Goal: Task Accomplishment & Management: Complete application form

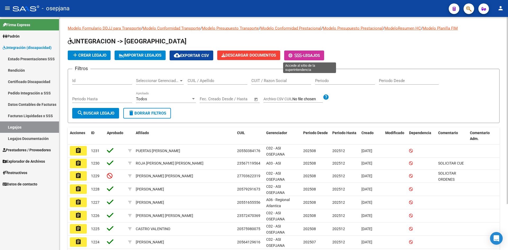
click at [313, 56] on span "Legajos" at bounding box center [311, 55] width 17 height 5
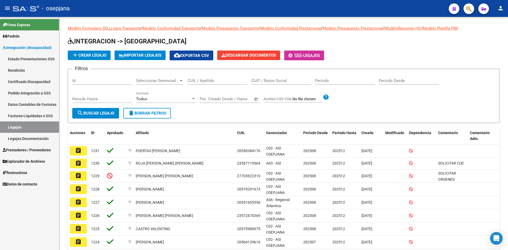
click at [20, 47] on span "Integración (discapacidad)" at bounding box center [27, 48] width 49 height 6
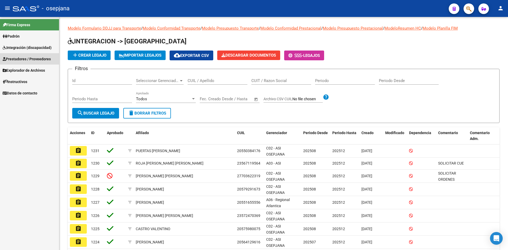
click at [27, 58] on span "Prestadores / Proveedores" at bounding box center [27, 59] width 48 height 6
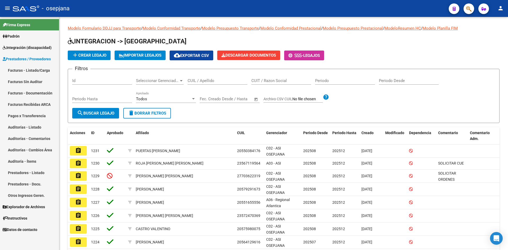
click at [33, 70] on link "Facturas - Listado/Carga" at bounding box center [29, 70] width 59 height 11
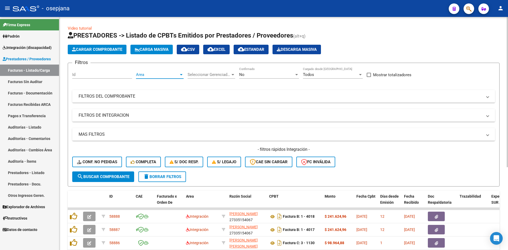
click at [162, 74] on span "Area" at bounding box center [157, 74] width 43 height 5
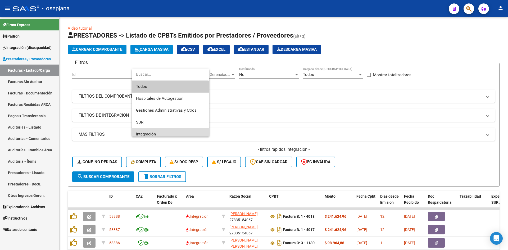
click at [159, 134] on span "Integración" at bounding box center [170, 134] width 69 height 12
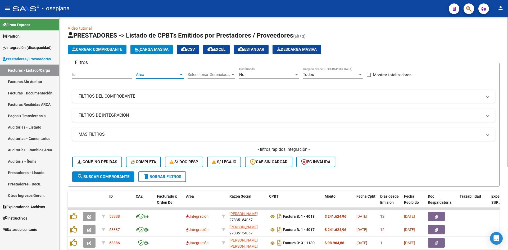
scroll to position [4, 0]
click at [257, 75] on div "No" at bounding box center [266, 74] width 55 height 5
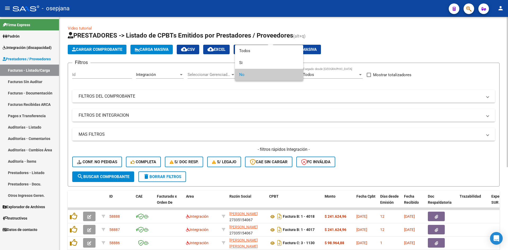
click at [252, 76] on span "No" at bounding box center [269, 75] width 60 height 12
click at [352, 169] on div at bounding box center [254, 125] width 508 height 250
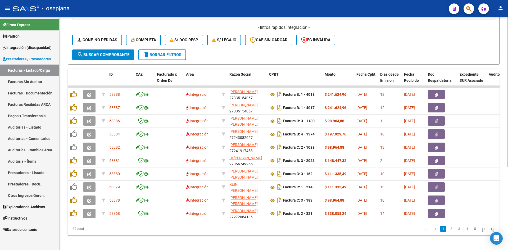
scroll to position [128, 0]
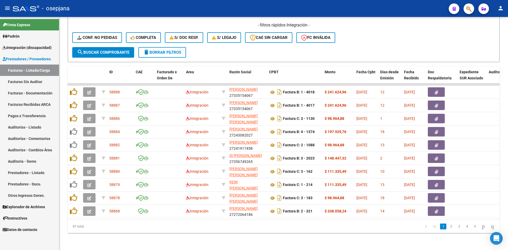
click at [27, 44] on link "Integración (discapacidad)" at bounding box center [29, 47] width 59 height 11
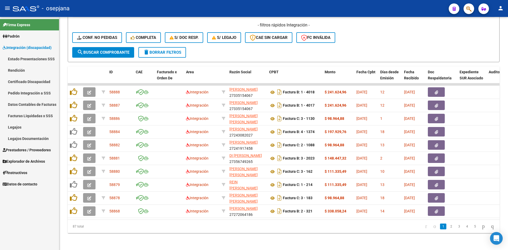
click at [26, 129] on link "Legajos" at bounding box center [29, 126] width 59 height 11
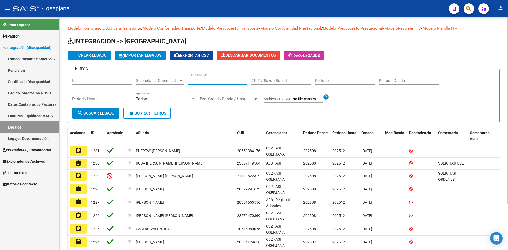
click at [223, 80] on input "CUIL / Apellido" at bounding box center [217, 80] width 60 height 5
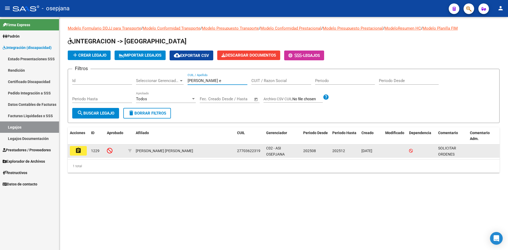
type input "[PERSON_NAME] e"
click at [78, 151] on mat-icon "assignment" at bounding box center [78, 150] width 6 height 6
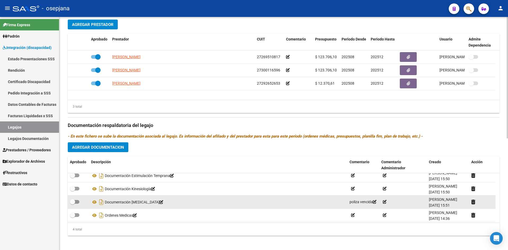
scroll to position [5, 0]
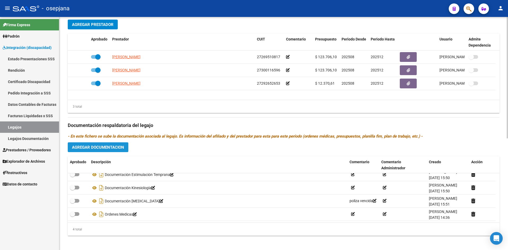
click at [92, 148] on span "Agregar Documentacion" at bounding box center [98, 147] width 52 height 5
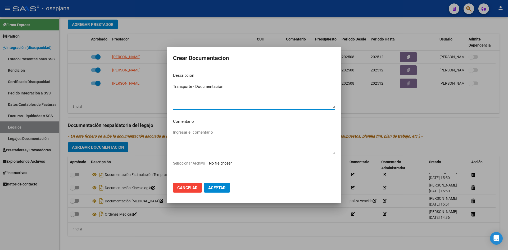
type textarea "Transporte - Documentación"
click at [224, 162] on input "Seleccionar Archivo" at bounding box center [244, 163] width 70 height 5
type input "C:\fakepath\TRANSPORTE [PERSON_NAME].pdf"
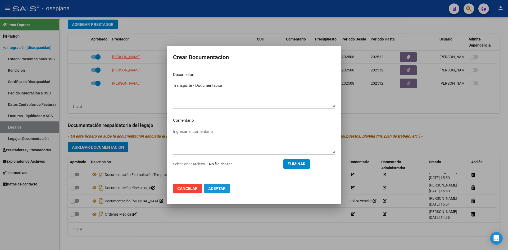
click at [220, 187] on span "Aceptar" at bounding box center [216, 188] width 17 height 5
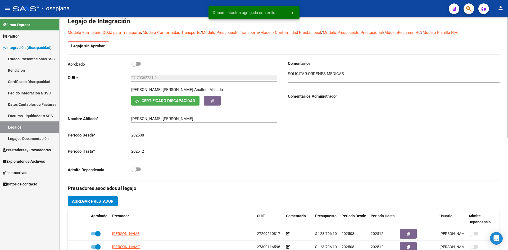
scroll to position [0, 0]
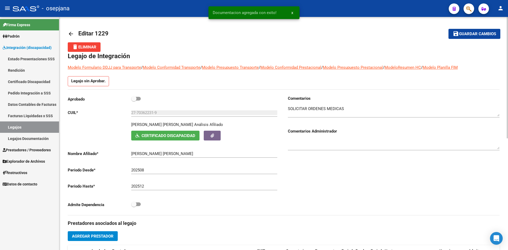
click at [469, 31] on button "save Guardar cambios" at bounding box center [474, 34] width 52 height 10
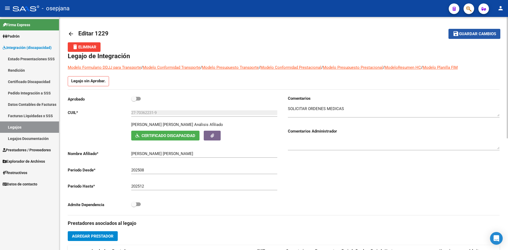
click at [473, 30] on button "save Guardar cambios" at bounding box center [474, 34] width 52 height 10
click at [465, 34] on span "Guardar cambios" at bounding box center [477, 34] width 37 height 5
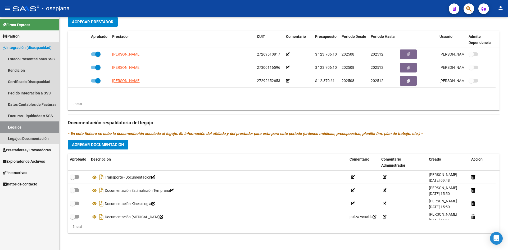
click at [32, 123] on link "Legajos" at bounding box center [29, 126] width 59 height 11
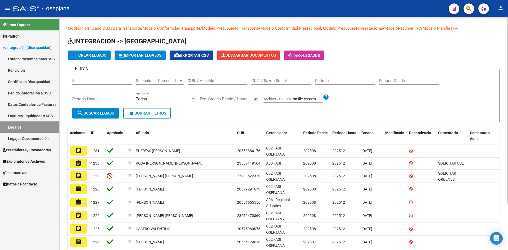
click at [201, 79] on input "CUIL / Apellido" at bounding box center [217, 80] width 60 height 5
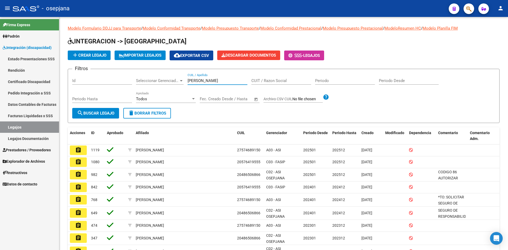
type input "[PERSON_NAME]"
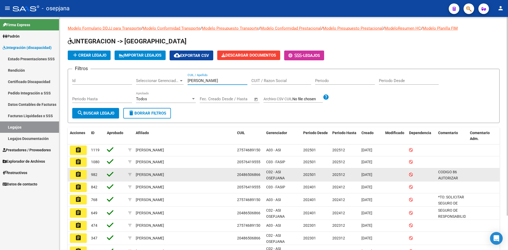
click at [73, 173] on button "assignment" at bounding box center [78, 175] width 17 height 10
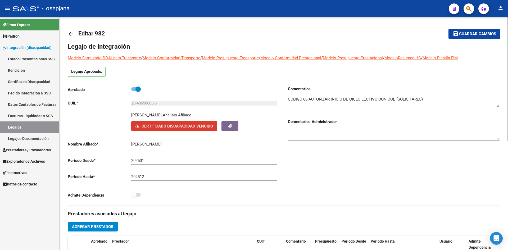
click at [207, 126] on span "Certificado Discapacidad Vencido" at bounding box center [176, 126] width 71 height 5
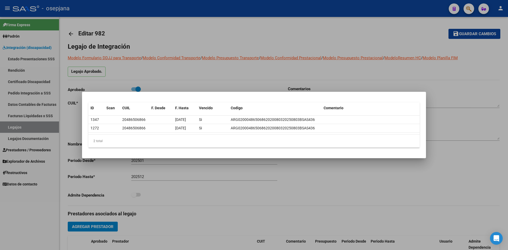
click at [188, 87] on div at bounding box center [254, 125] width 508 height 250
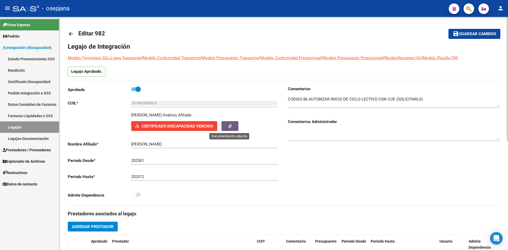
click at [226, 127] on button "button" at bounding box center [229, 126] width 17 height 10
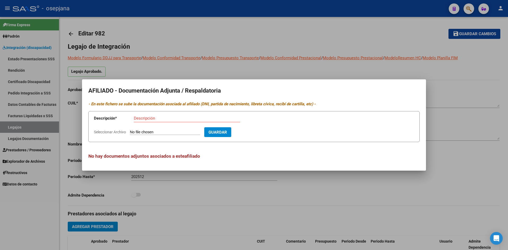
click at [226, 71] on div at bounding box center [254, 125] width 508 height 250
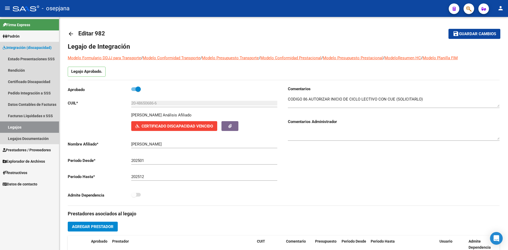
click at [31, 125] on link "Legajos" at bounding box center [29, 126] width 59 height 11
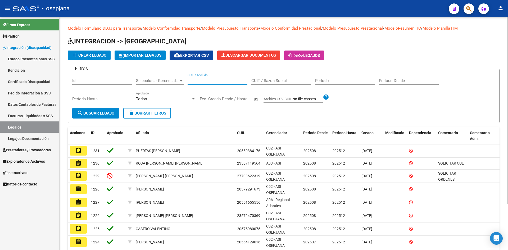
click at [209, 82] on input "CUIL / Apellido" at bounding box center [217, 80] width 60 height 5
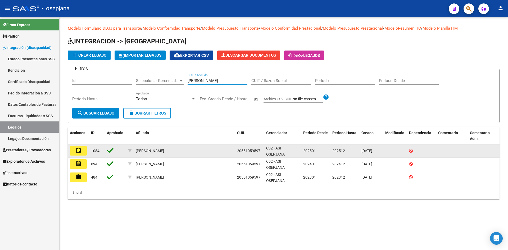
type input "[PERSON_NAME]"
click at [78, 151] on mat-icon "assignment" at bounding box center [78, 150] width 6 height 6
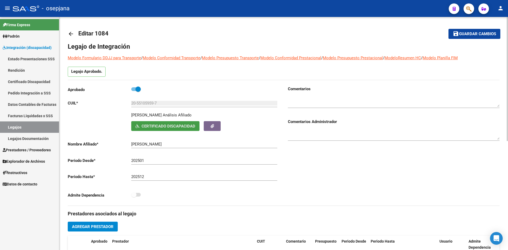
click at [167, 126] on span "Certificado Discapacidad" at bounding box center [168, 126] width 54 height 5
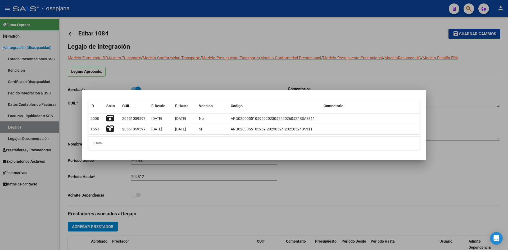
click at [256, 71] on div at bounding box center [254, 125] width 508 height 250
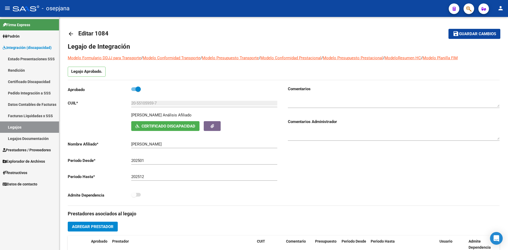
click at [38, 123] on link "Legajos" at bounding box center [29, 126] width 59 height 11
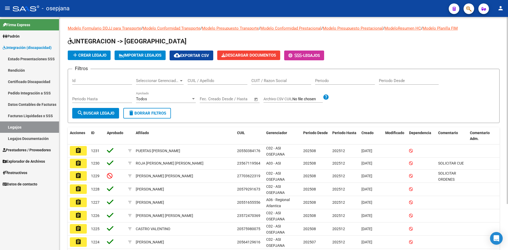
click at [204, 79] on input "CUIL / Apellido" at bounding box center [217, 80] width 60 height 5
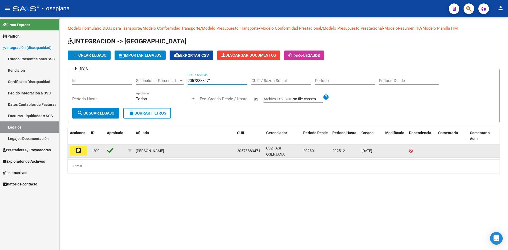
type input "20573883471"
click at [81, 151] on mat-icon "assignment" at bounding box center [78, 150] width 6 height 6
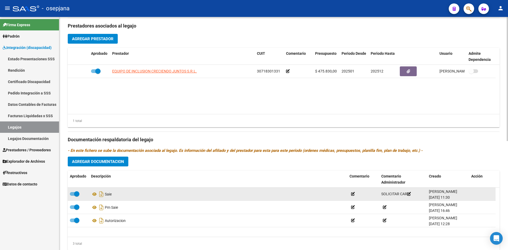
scroll to position [205, 0]
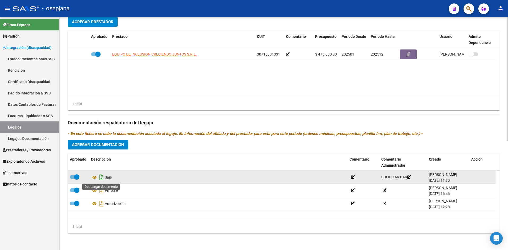
click at [101, 177] on icon "Descargar documento" at bounding box center [101, 177] width 7 height 8
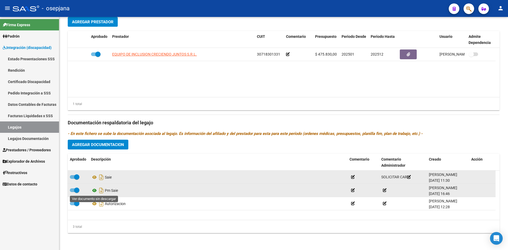
click at [95, 190] on icon at bounding box center [94, 190] width 7 height 6
click at [101, 190] on icon "Descargar documento" at bounding box center [101, 190] width 7 height 8
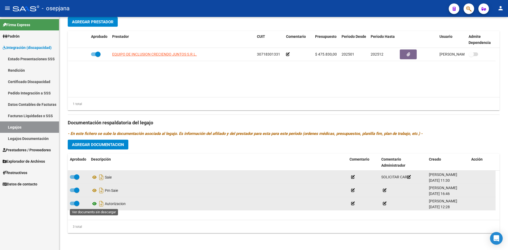
click at [94, 203] on icon at bounding box center [94, 203] width 7 height 6
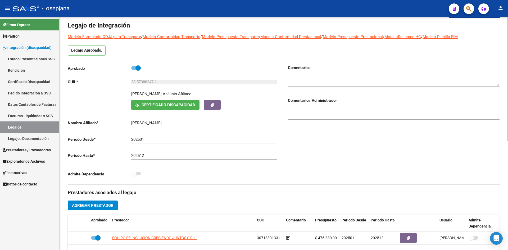
scroll to position [20, 0]
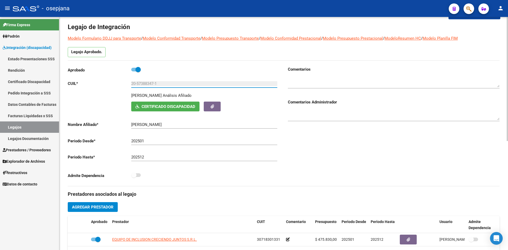
drag, startPoint x: 132, startPoint y: 82, endPoint x: 169, endPoint y: 88, distance: 38.1
click at [169, 88] on div "20-57388347-1 Ingresar CUIL" at bounding box center [204, 84] width 146 height 16
